Goal: Task Accomplishment & Management: Manage account settings

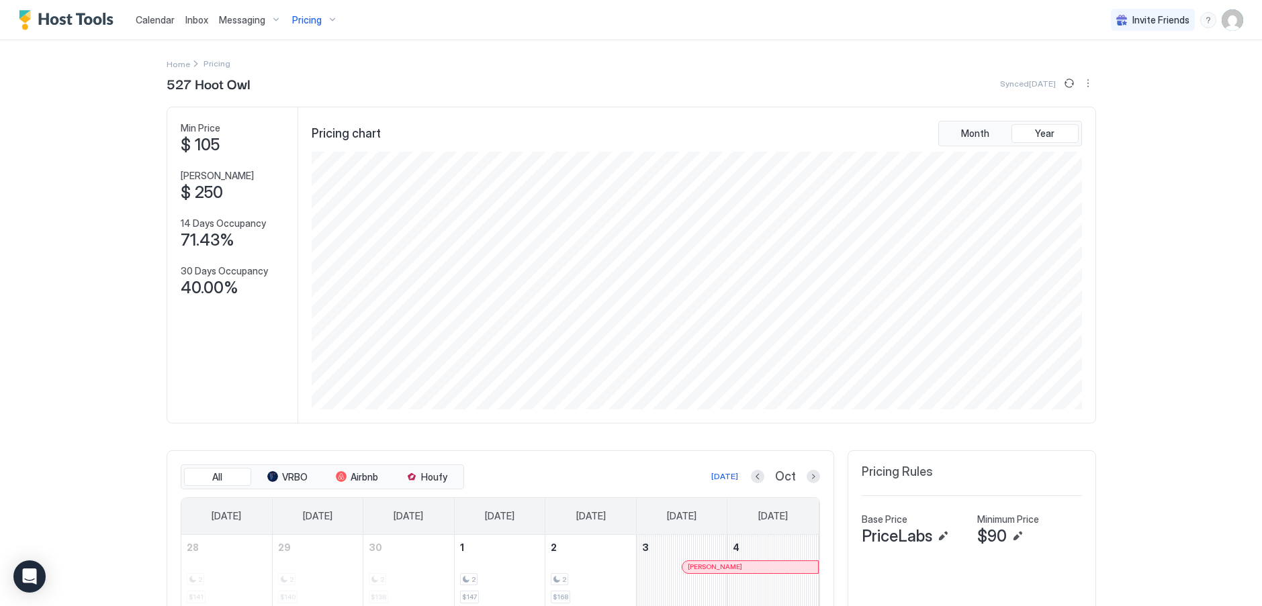
click at [193, 21] on span "Inbox" at bounding box center [196, 19] width 23 height 11
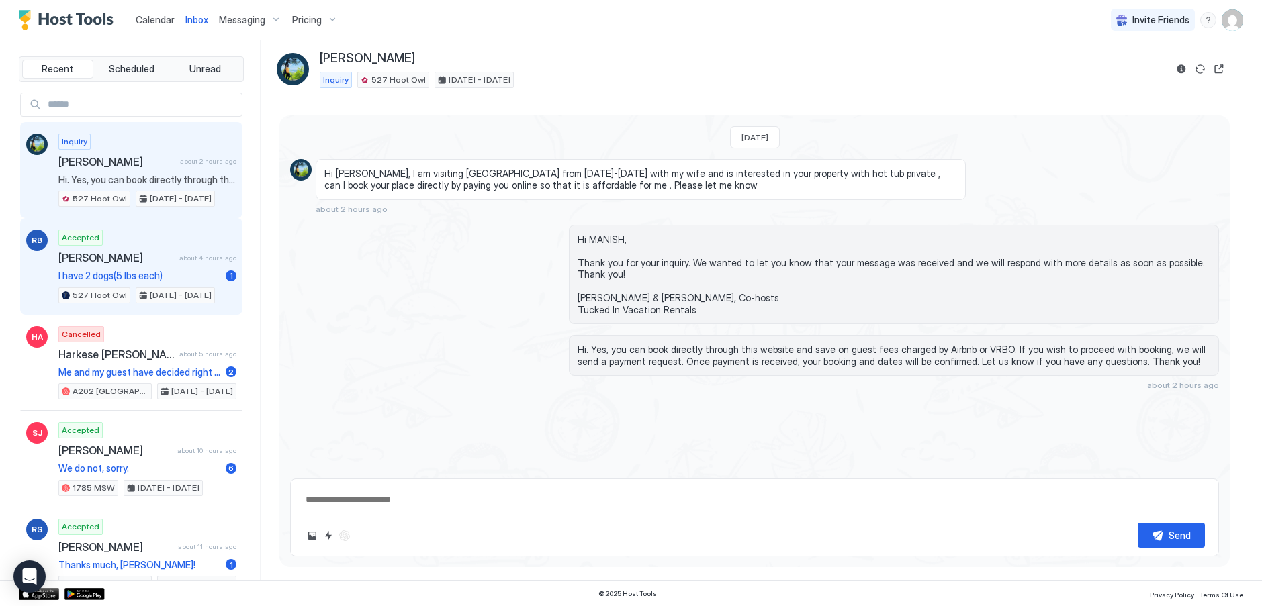
click at [98, 266] on div "Accepted [PERSON_NAME] about 4 hours ago I have 2 dogs(5 lbs each) 1 527 Hoot O…" at bounding box center [147, 267] width 178 height 74
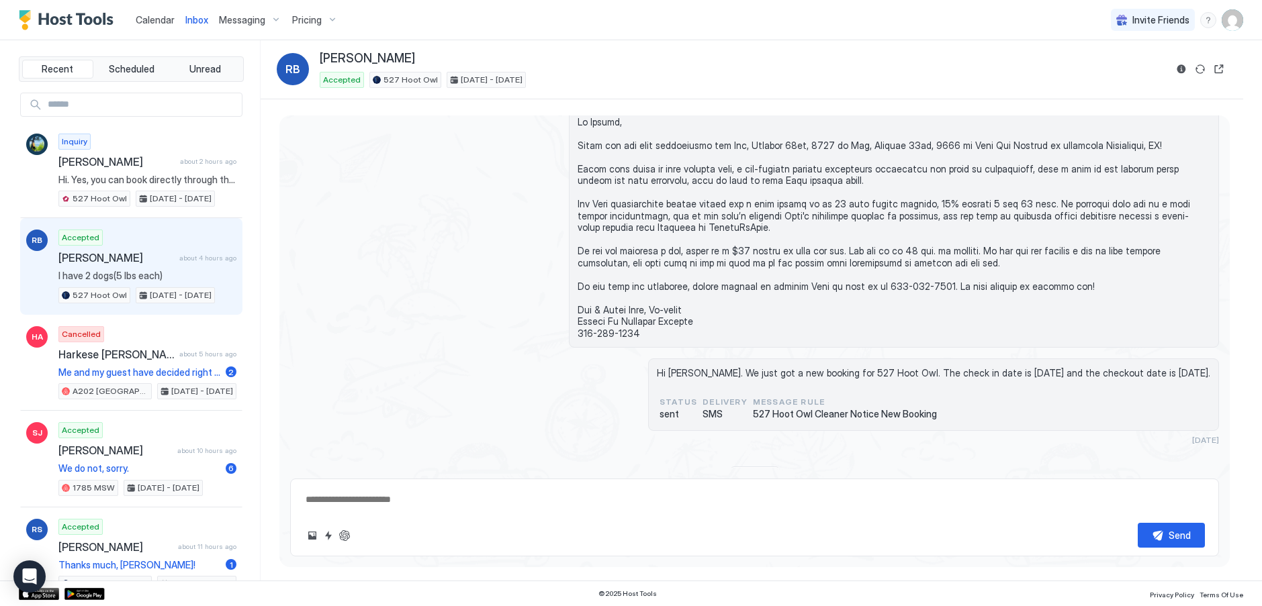
scroll to position [155, 0]
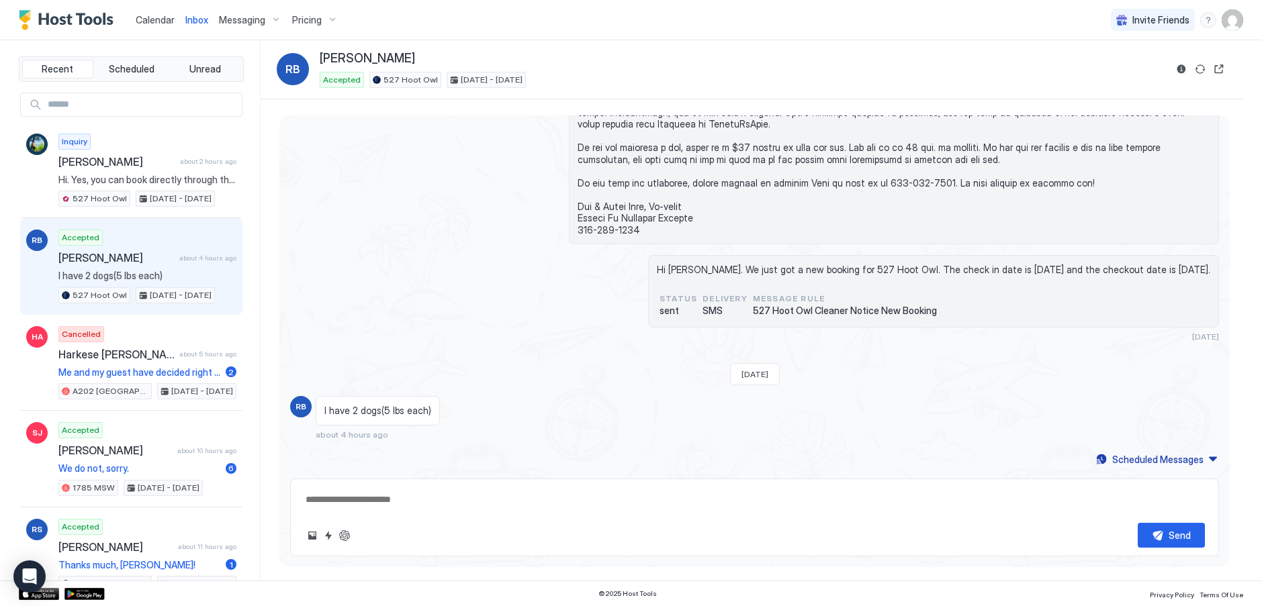
click at [165, 19] on span "Calendar" at bounding box center [155, 19] width 39 height 11
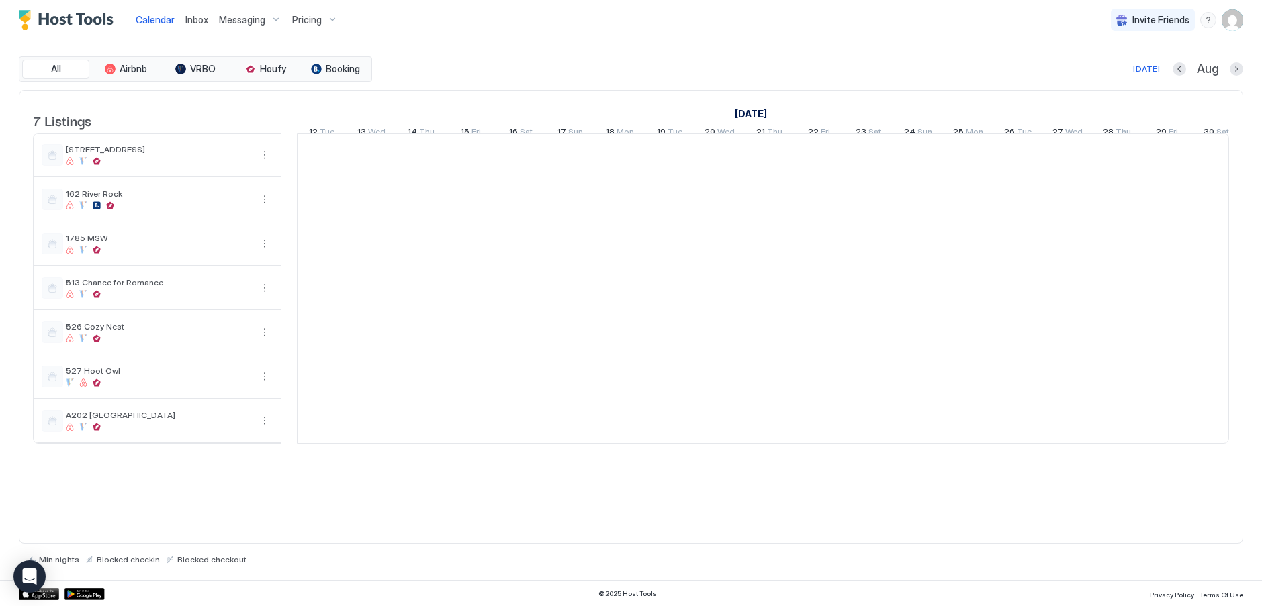
scroll to position [0, 746]
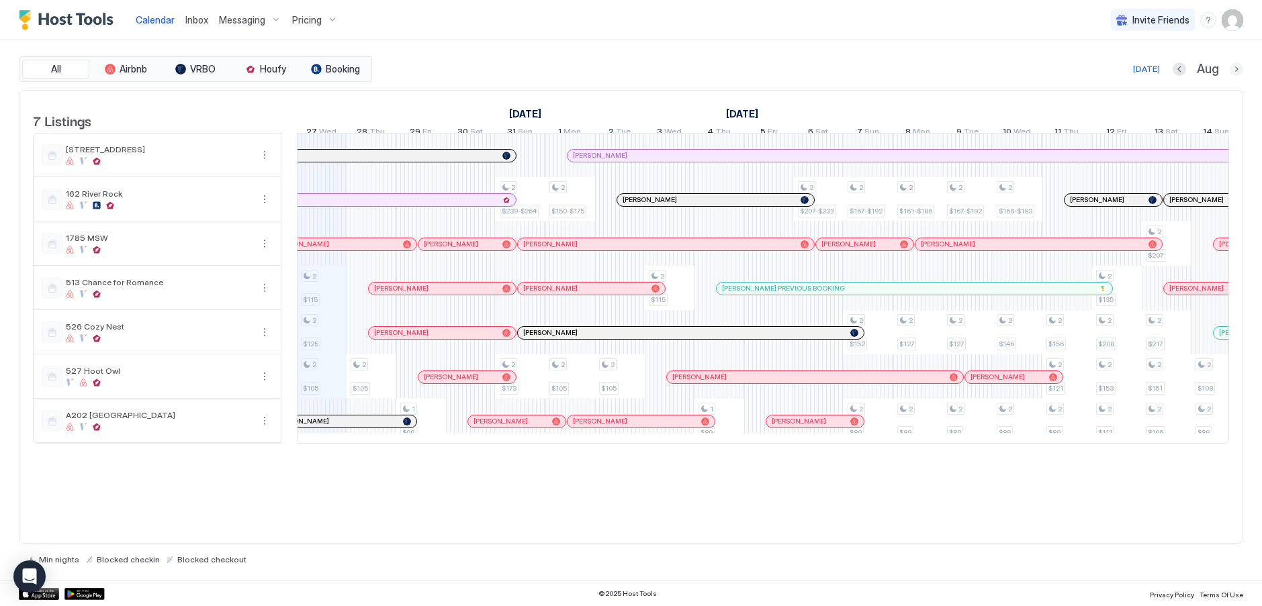
click at [1237, 67] on button "Next month" at bounding box center [1236, 68] width 13 height 13
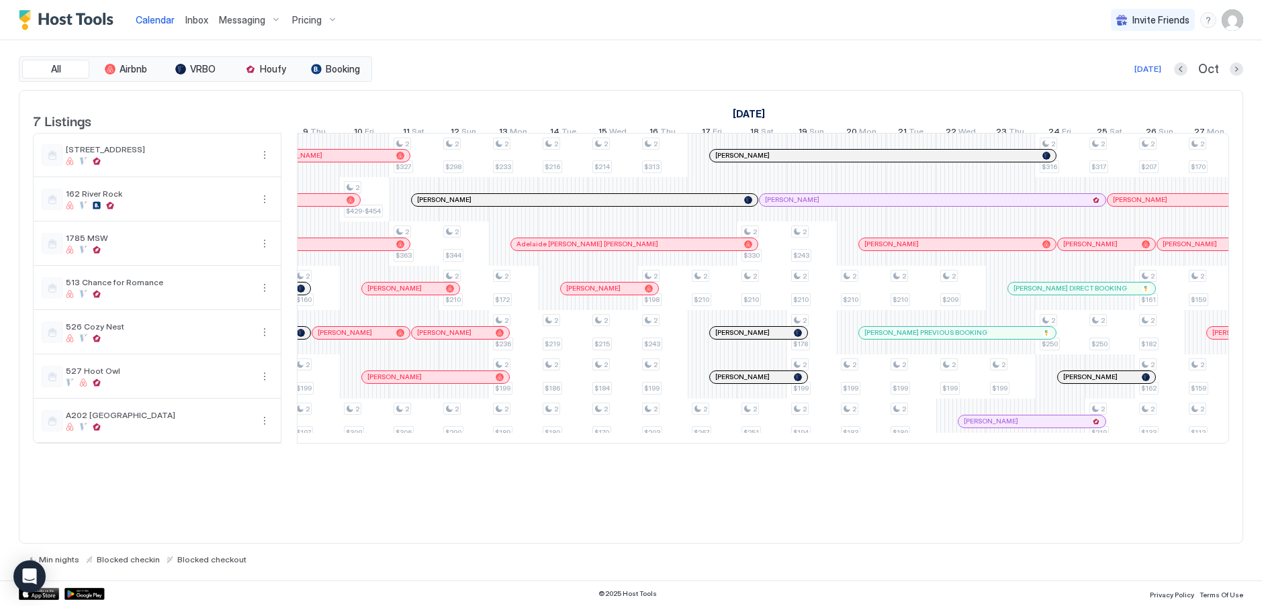
scroll to position [0, 0]
